Goal: Transaction & Acquisition: Purchase product/service

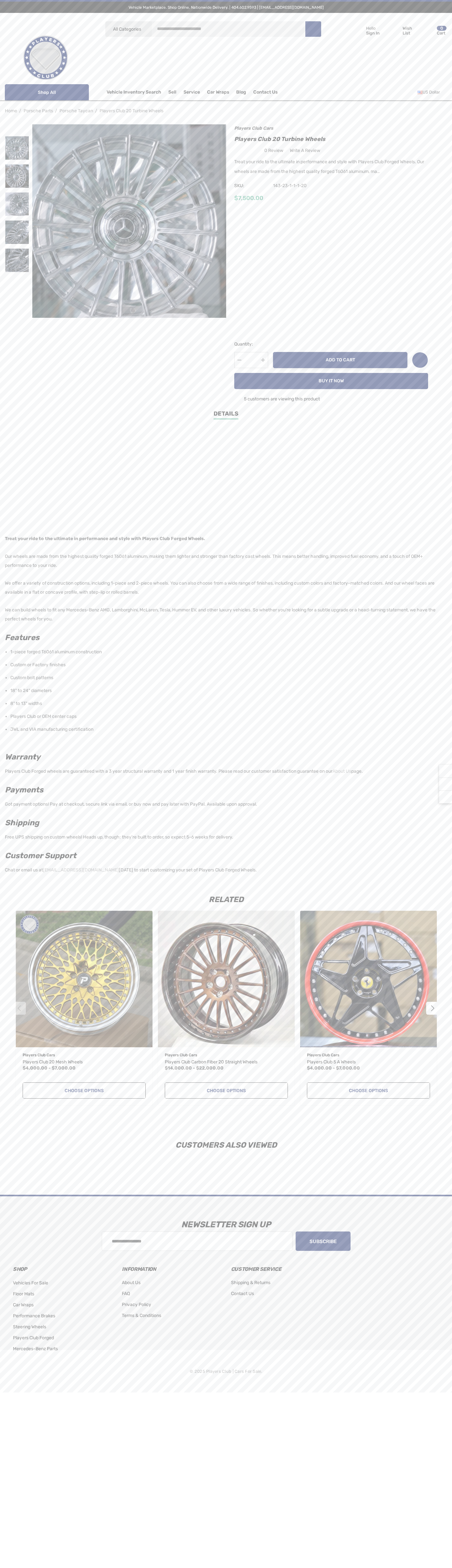
click at [340, 361] on button "Add to Cart" at bounding box center [340, 360] width 134 height 16
click at [428, 30] on icon "Review Your Cart Review Your Cart" at bounding box center [428, 30] width 10 height 9
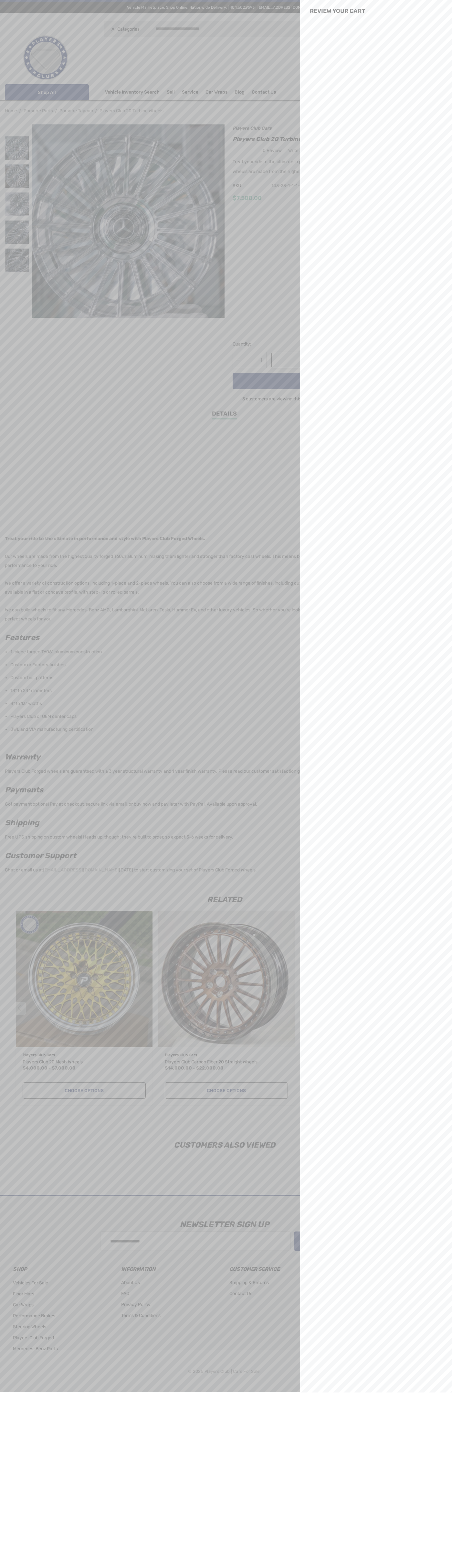
click at [439, 12] on icon "Close Close" at bounding box center [439, 11] width 6 height 6
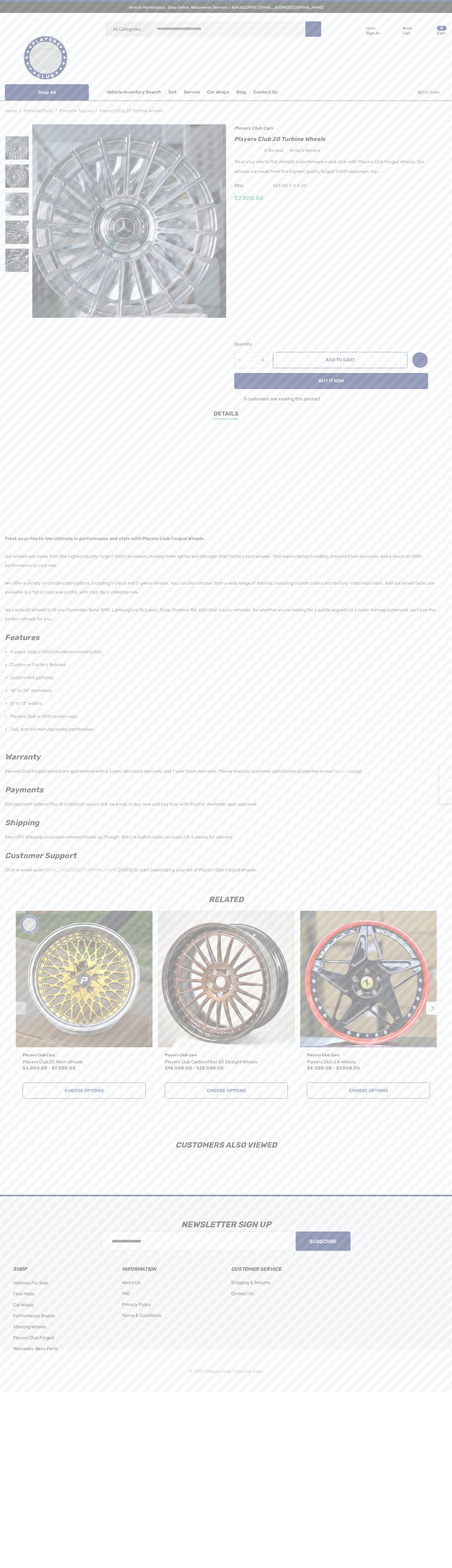
click at [442, 111] on icon "Next" at bounding box center [443, 111] width 7 height 7
